Goal: Obtain resource: Obtain resource

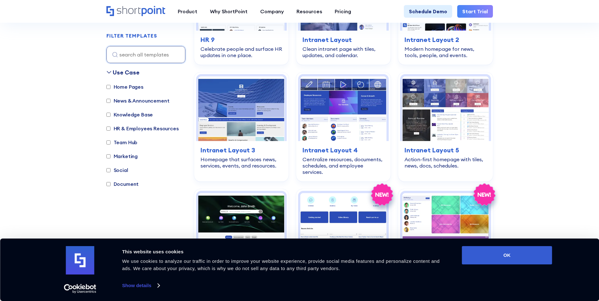
scroll to position [710, 0]
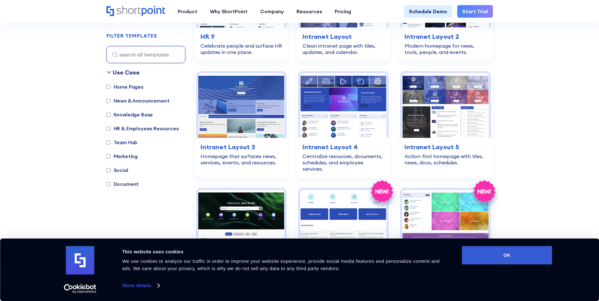
click at [107, 129] on input "HR & Employees Resources" at bounding box center [108, 129] width 4 height 4
checkbox input "true"
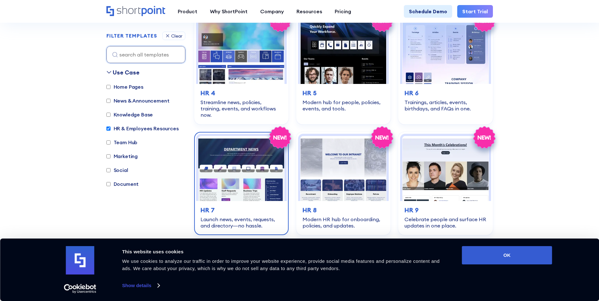
scroll to position [314, 0]
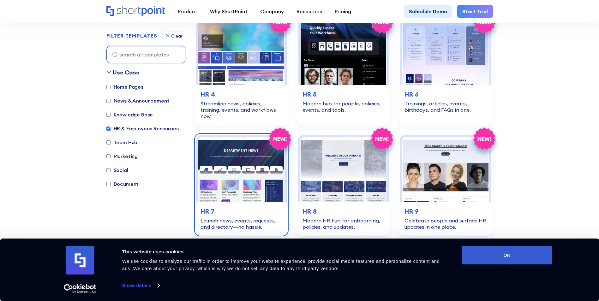
click at [246, 150] on img at bounding box center [241, 169] width 86 height 65
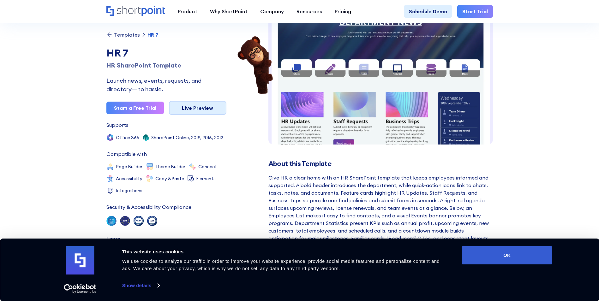
click at [206, 107] on link "Live Preview" at bounding box center [197, 108] width 57 height 14
